Goal: Transaction & Acquisition: Purchase product/service

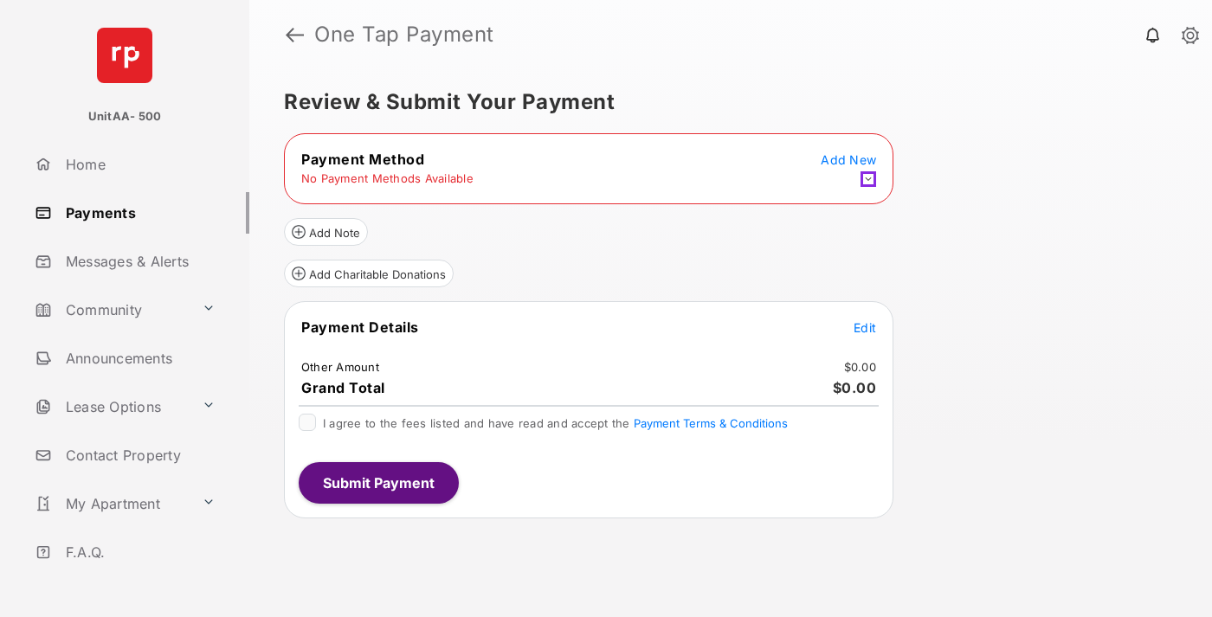
click at [869, 179] on icon at bounding box center [869, 179] width 16 height 16
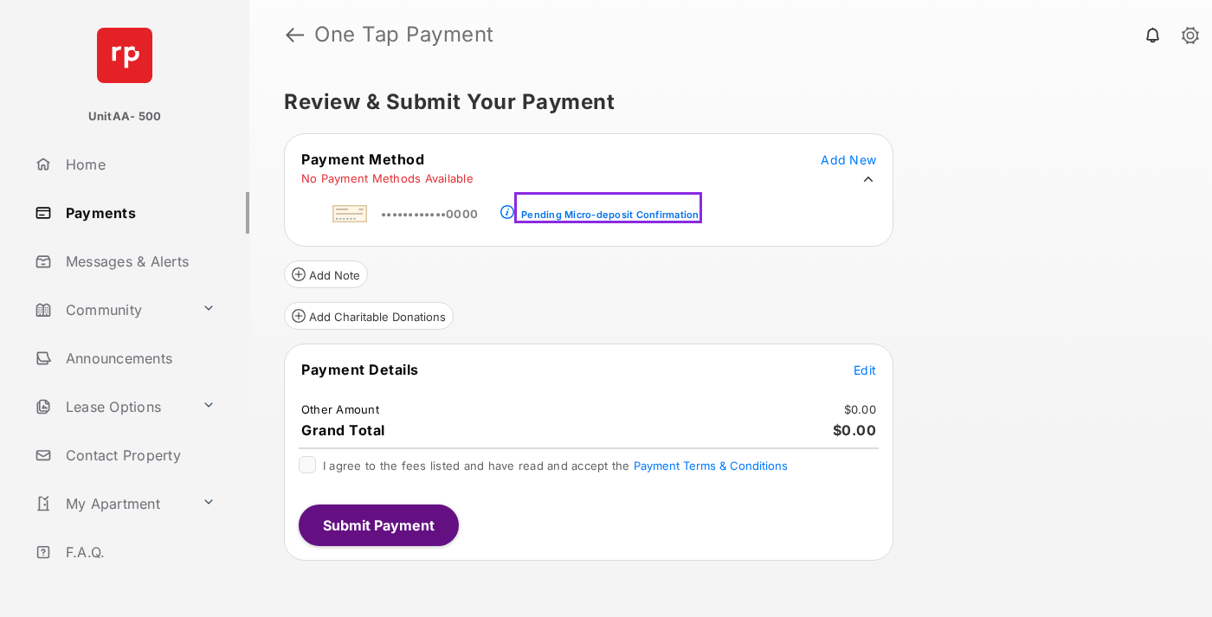
click at [604, 209] on div "Pending Micro-deposit Confirmation" at bounding box center [610, 215] width 178 height 12
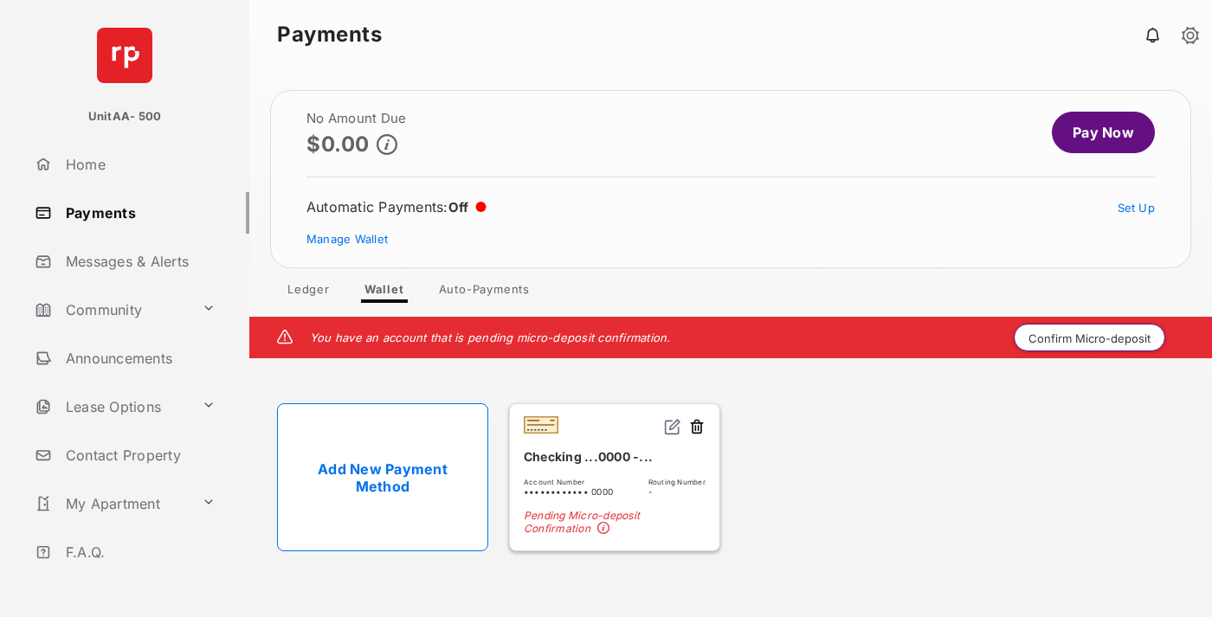
click at [1090, 338] on button "Confirm Micro-deposit" at bounding box center [1090, 338] width 152 height 28
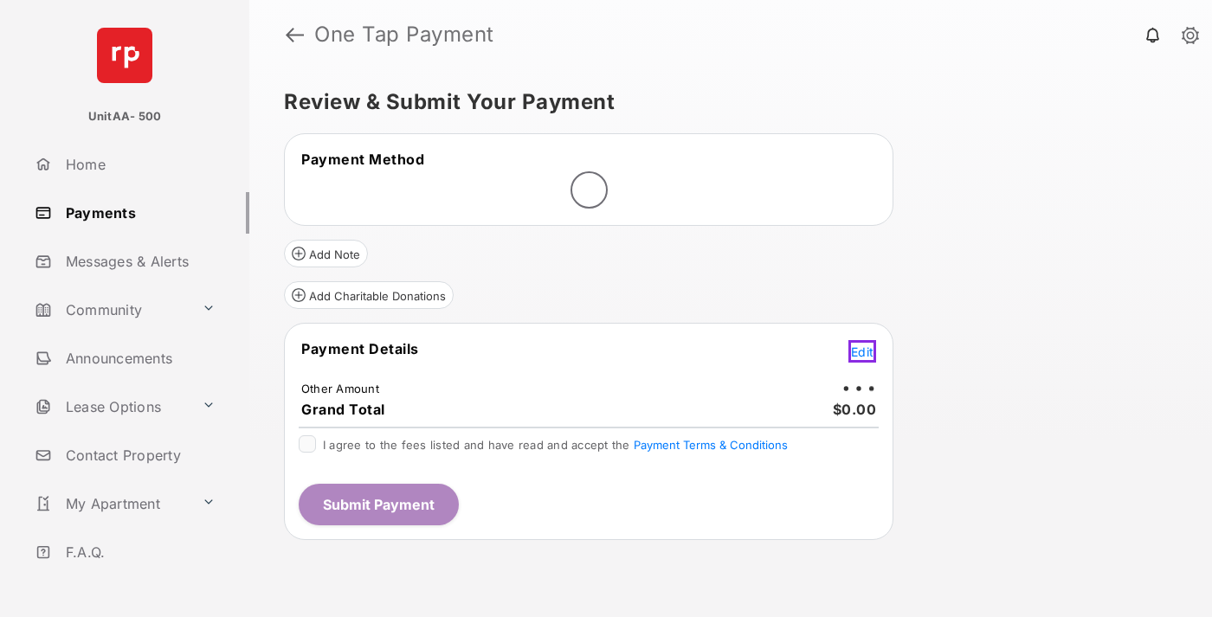
click at [865, 349] on span "Edit" at bounding box center [862, 352] width 23 height 15
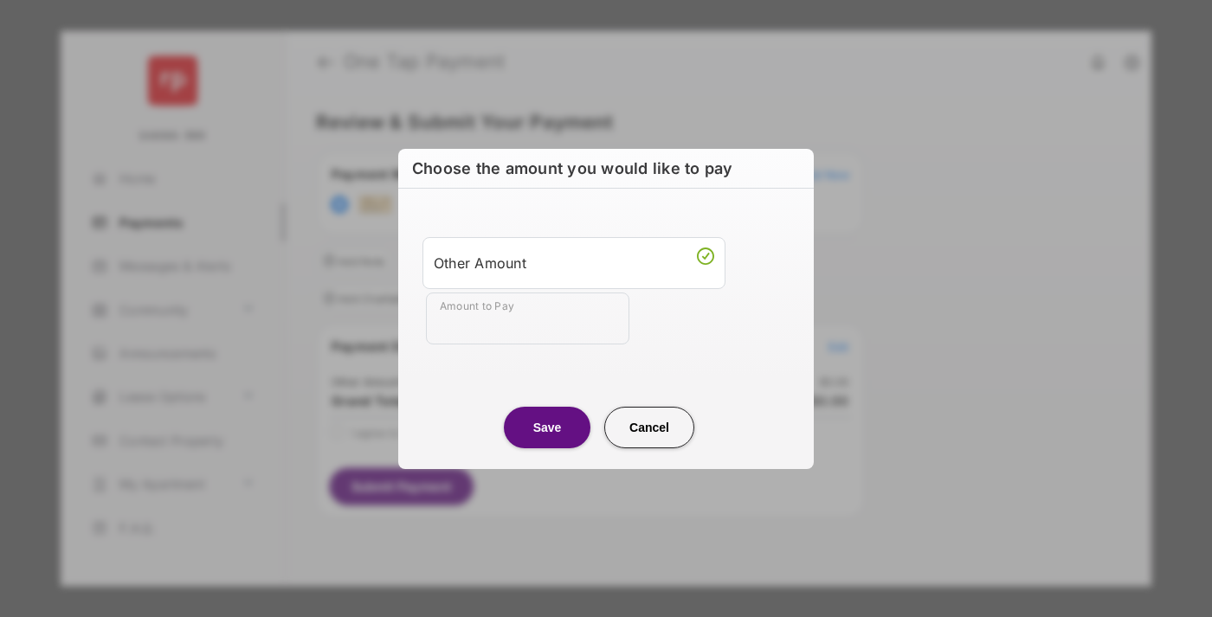
click at [574, 262] on div "Other Amount" at bounding box center [574, 263] width 281 height 29
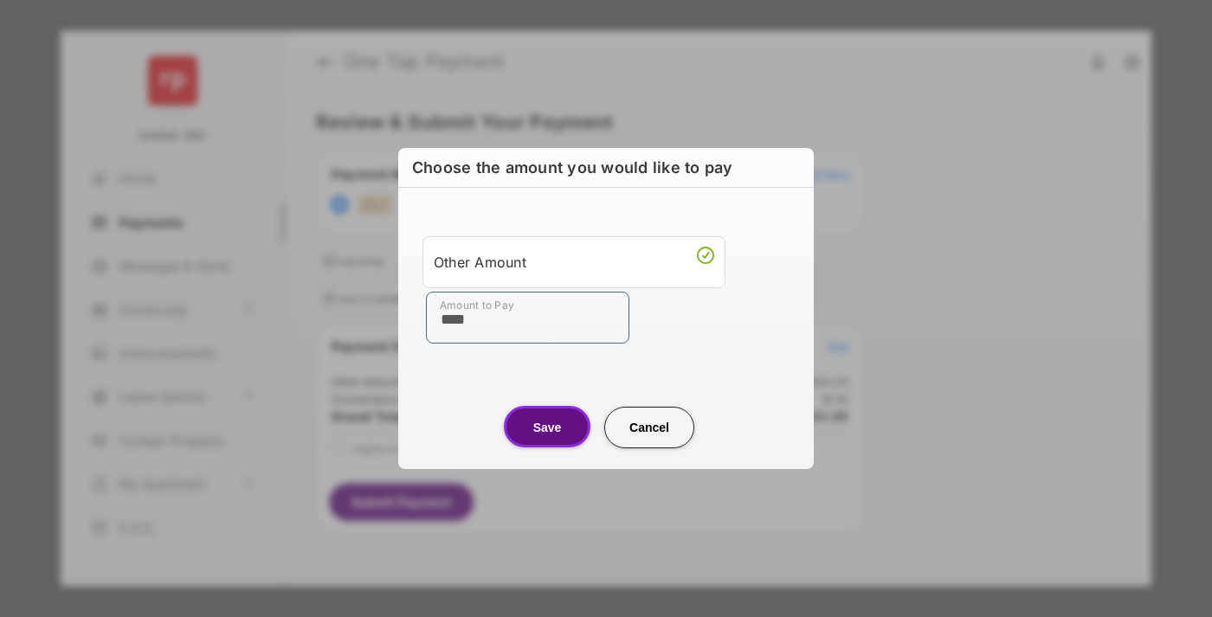
type input "****"
click at [547, 427] on button "Save" at bounding box center [547, 427] width 87 height 42
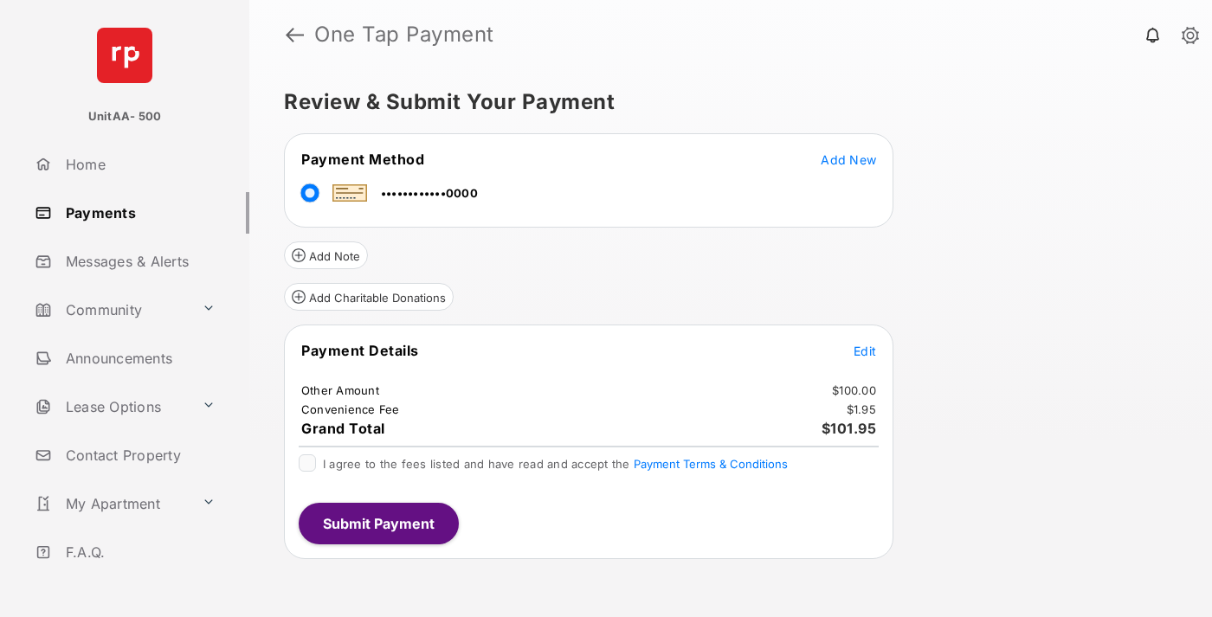
click at [865, 351] on span "Edit" at bounding box center [865, 351] width 23 height 15
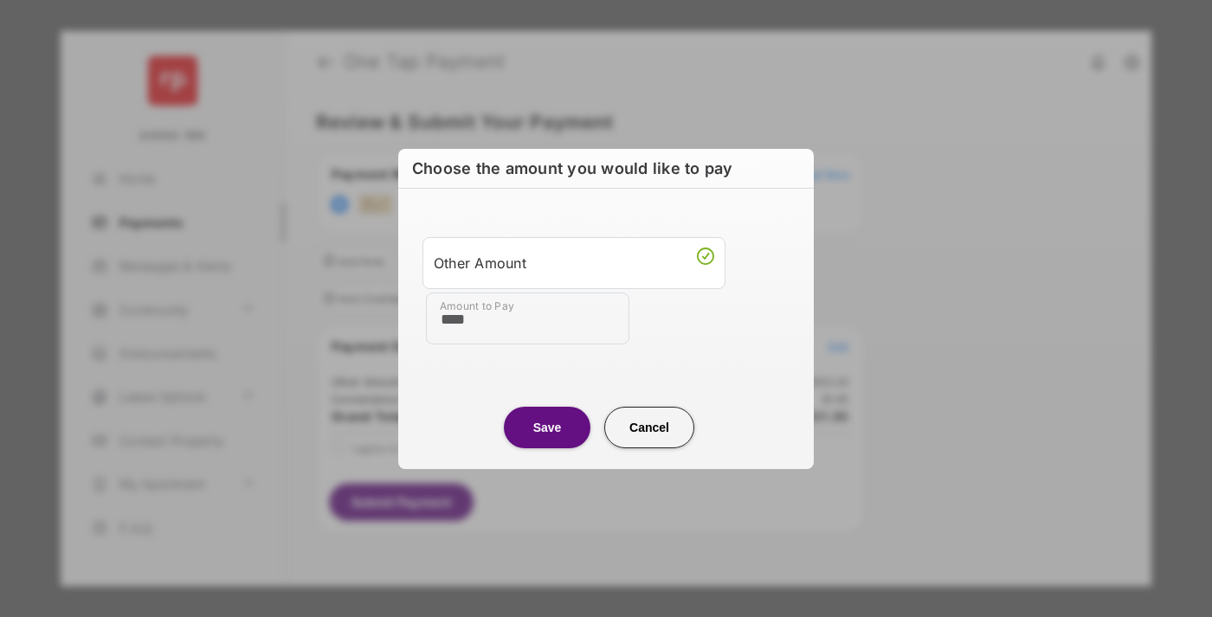
click at [547, 427] on button "Save" at bounding box center [547, 428] width 87 height 42
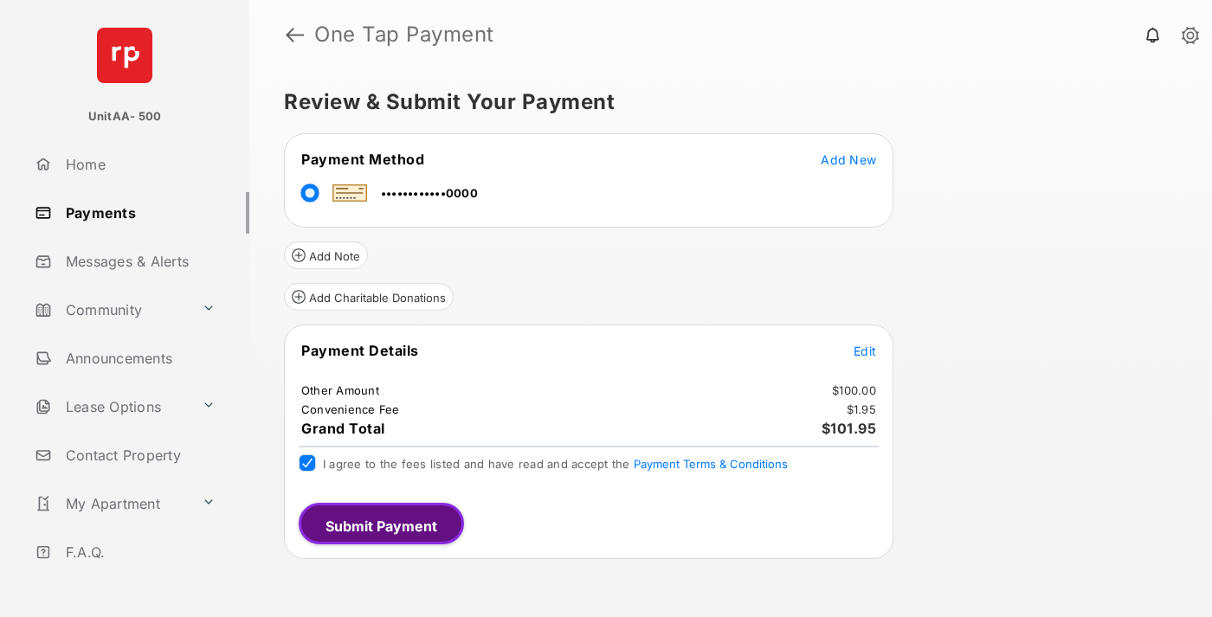
click at [378, 523] on button "Submit Payment" at bounding box center [381, 524] width 165 height 42
